Goal: Transaction & Acquisition: Purchase product/service

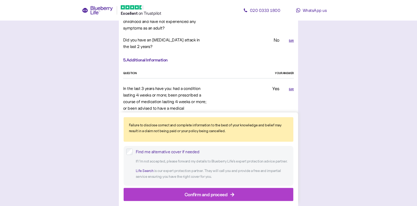
scroll to position [1151, 0]
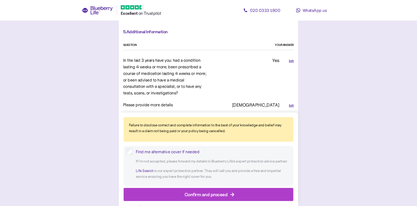
click at [214, 195] on div "Confirm and proceed" at bounding box center [205, 194] width 43 height 7
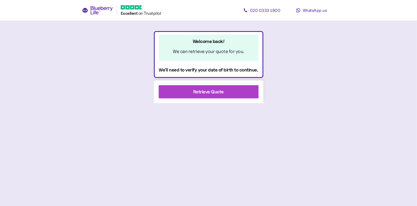
click at [227, 91] on div "Retrieve Quote" at bounding box center [209, 91] width 86 height 13
click at [215, 101] on div "Retrieve Quote" at bounding box center [208, 91] width 109 height 23
click at [212, 96] on span "Retrieve Quote" at bounding box center [208, 91] width 31 height 13
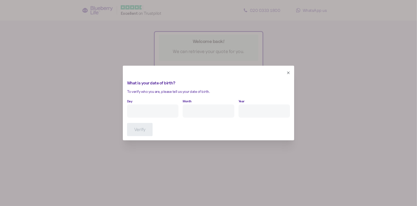
click at [170, 105] on input "Day" at bounding box center [152, 110] width 51 height 13
type input "3"
type input "11"
type input "****"
click at [140, 136] on button "Verify" at bounding box center [140, 129] width 26 height 13
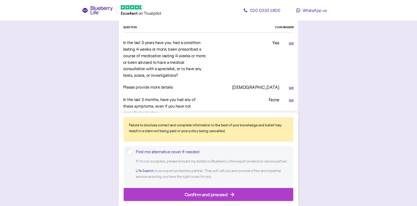
scroll to position [1153, 0]
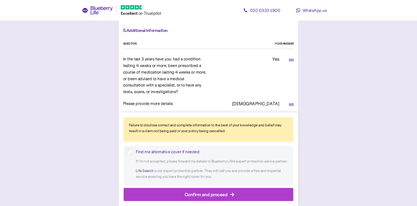
click at [292, 57] on div "Edit" at bounding box center [291, 59] width 5 height 4
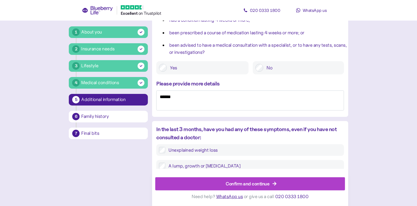
scroll to position [102, 0]
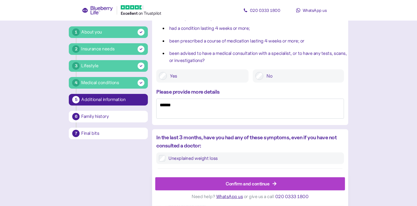
click at [267, 77] on label "No" at bounding box center [302, 76] width 78 height 8
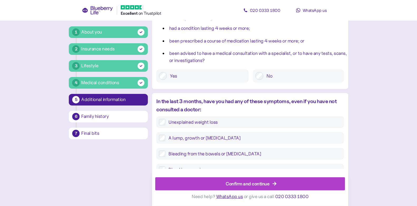
click at [102, 86] on div "Medical conditions" at bounding box center [100, 82] width 38 height 7
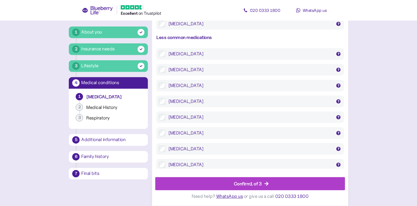
scroll to position [1057, 0]
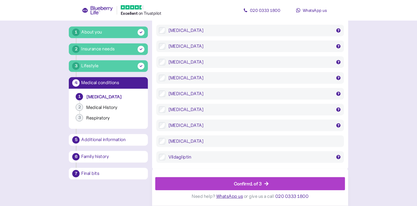
click at [205, 182] on div "Confirm 1 of 3" at bounding box center [250, 183] width 177 height 13
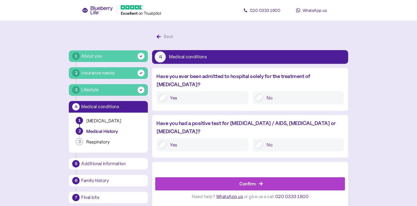
click at [205, 182] on div "Confirm" at bounding box center [250, 183] width 177 height 13
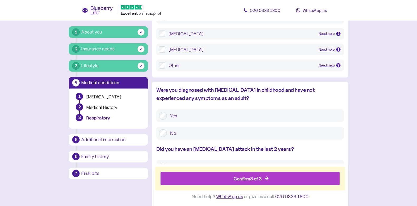
scroll to position [420, 0]
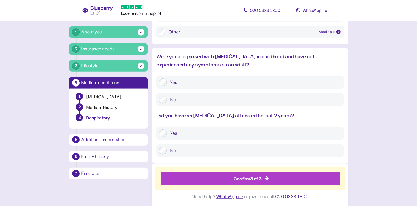
click at [207, 177] on div "Confirm 3 of 3" at bounding box center [250, 178] width 167 height 13
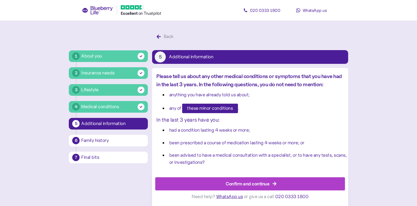
click at [124, 105] on div "Medical conditions" at bounding box center [112, 106] width 63 height 7
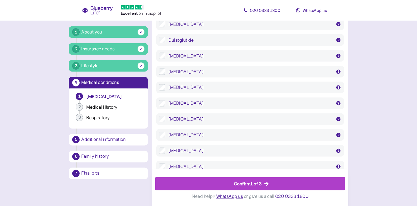
scroll to position [833, 0]
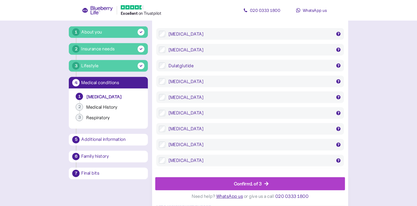
click at [214, 184] on div "Confirm 1 of 3" at bounding box center [250, 183] width 177 height 13
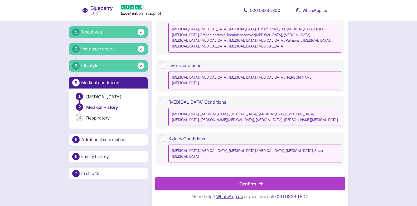
scroll to position [507, 0]
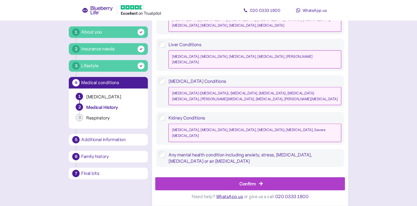
click at [212, 181] on div "Confirm" at bounding box center [250, 183] width 177 height 13
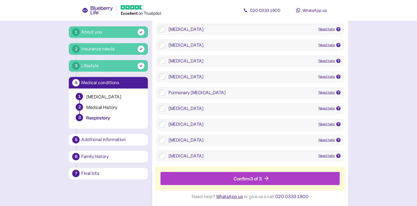
scroll to position [420, 0]
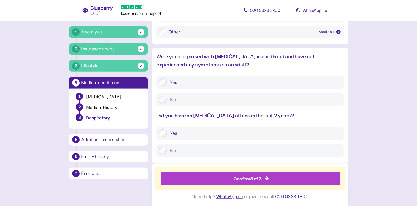
click at [216, 177] on div "Confirm 3 of 3" at bounding box center [250, 178] width 167 height 13
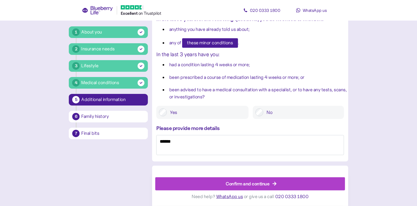
scroll to position [54, 0]
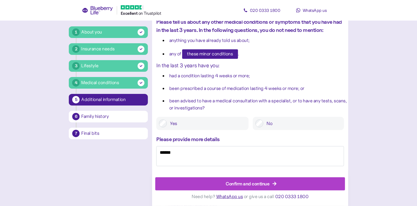
click at [271, 123] on label "No" at bounding box center [302, 123] width 78 height 8
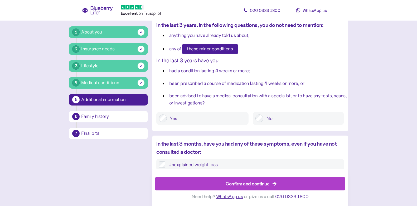
scroll to position [39, 0]
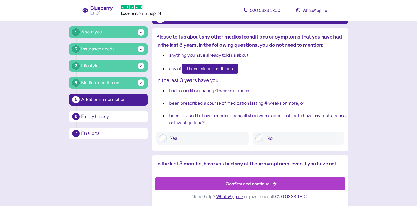
click at [236, 179] on span "Confirm and continue" at bounding box center [248, 183] width 44 height 13
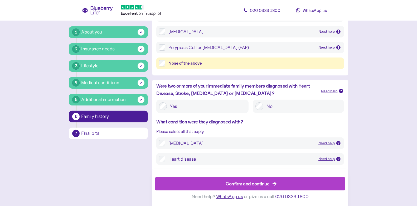
scroll to position [237, 0]
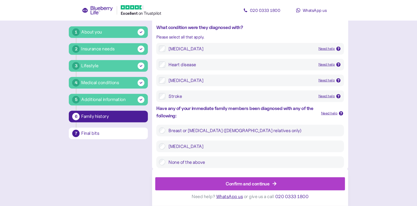
click at [194, 182] on div "Confirm and continue" at bounding box center [250, 183] width 177 height 13
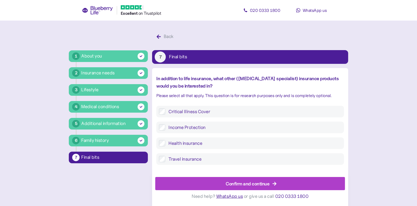
scroll to position [217, 0]
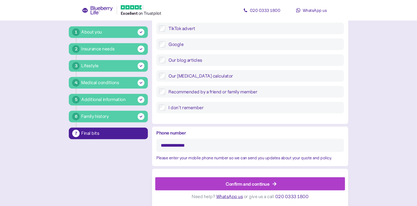
click at [204, 181] on div "Confirm and continue" at bounding box center [250, 183] width 177 height 13
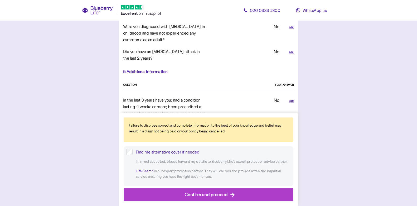
scroll to position [1334, 0]
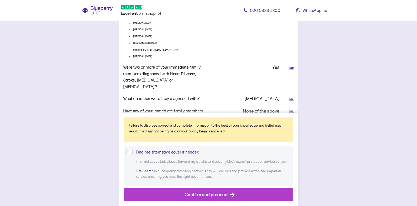
click at [202, 197] on div "Confirm and proceed" at bounding box center [205, 194] width 43 height 7
